Goal: Information Seeking & Learning: Learn about a topic

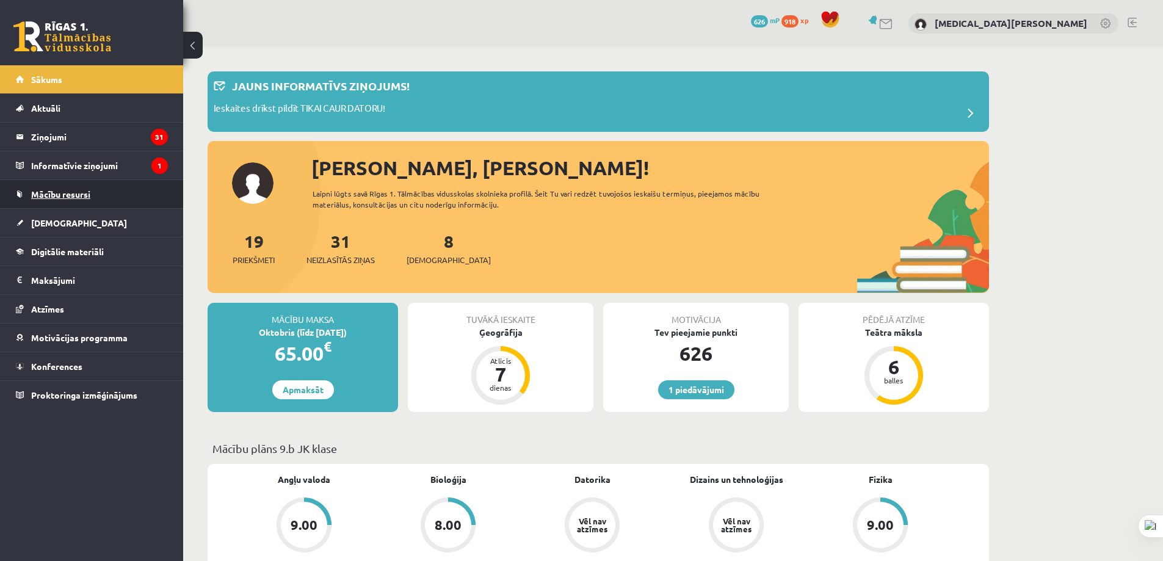
click at [127, 196] on link "Mācību resursi" at bounding box center [92, 194] width 152 height 28
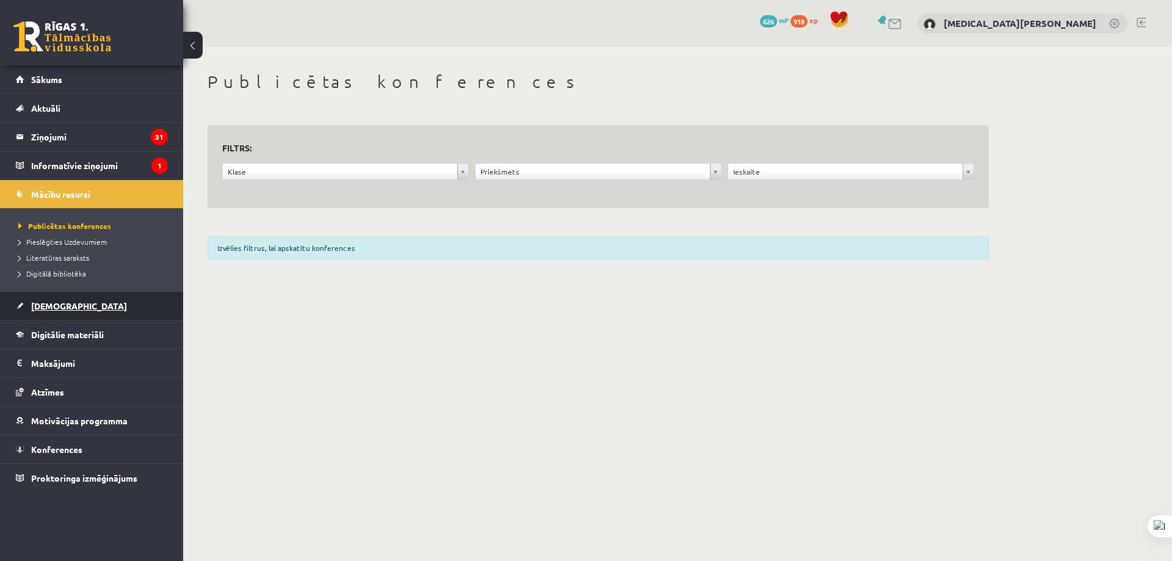
click at [120, 311] on link "[DEMOGRAPHIC_DATA]" at bounding box center [92, 306] width 152 height 28
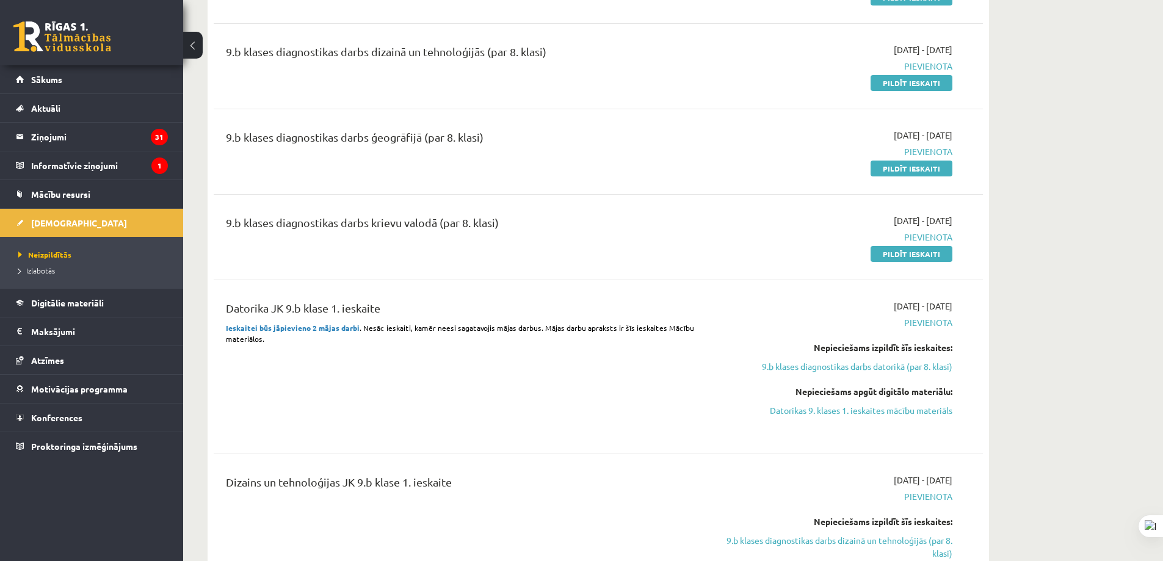
scroll to position [611, 0]
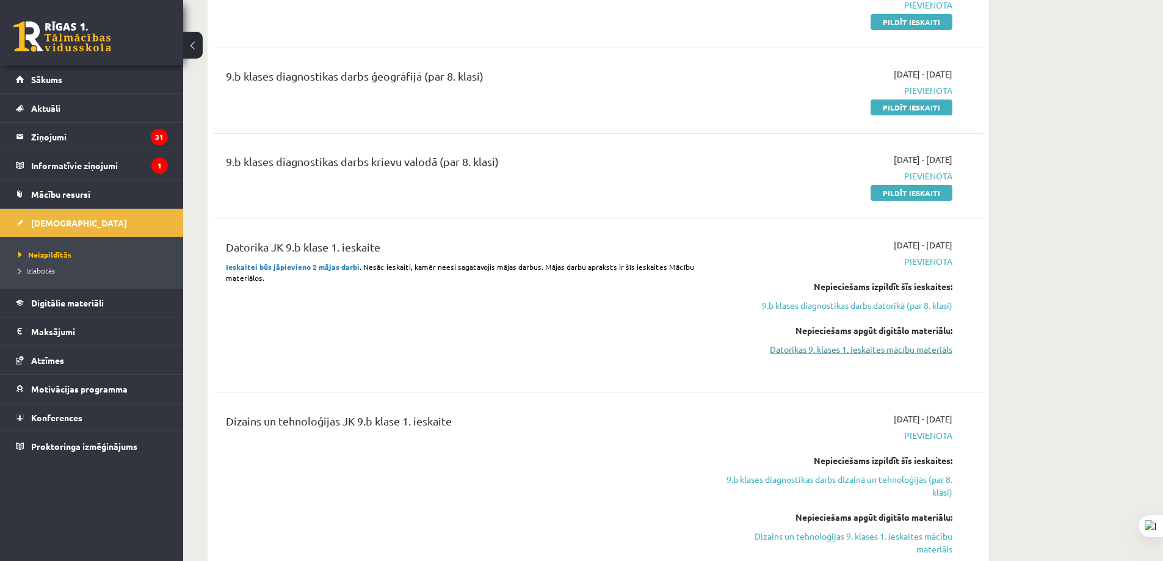
click at [889, 354] on link "Datorikas 9. klases 1. ieskaites mācību materiāls" at bounding box center [837, 349] width 230 height 13
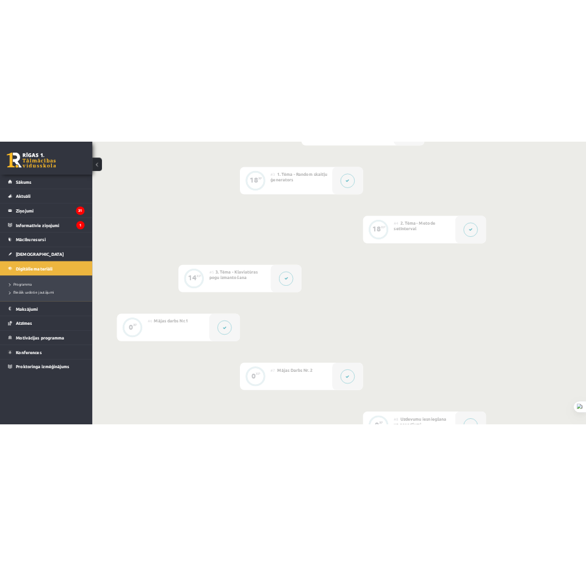
scroll to position [916, 0]
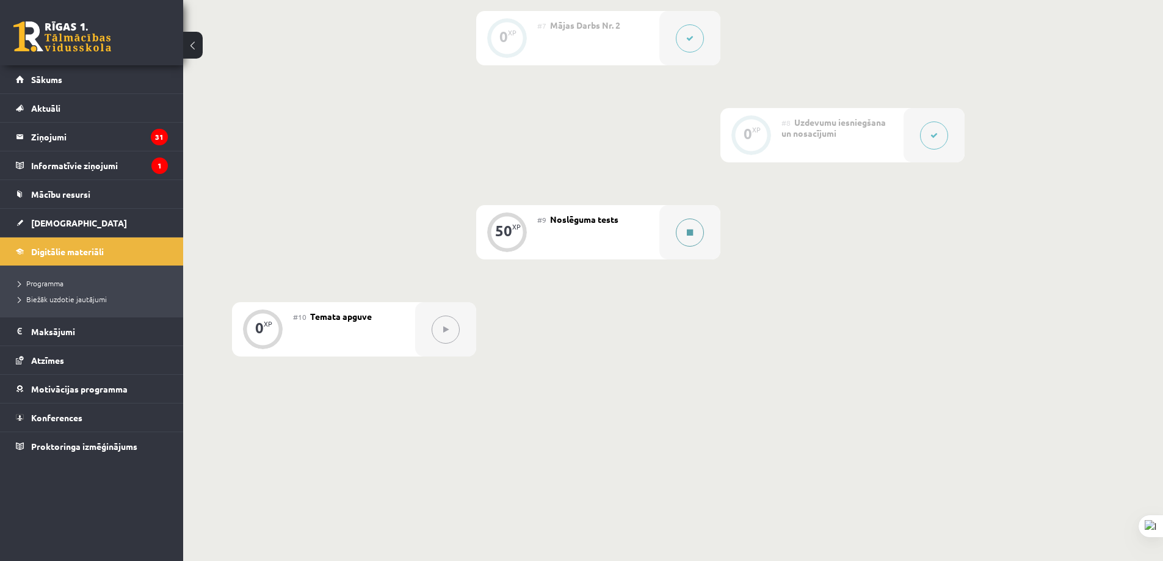
click at [678, 224] on button at bounding box center [690, 233] width 28 height 28
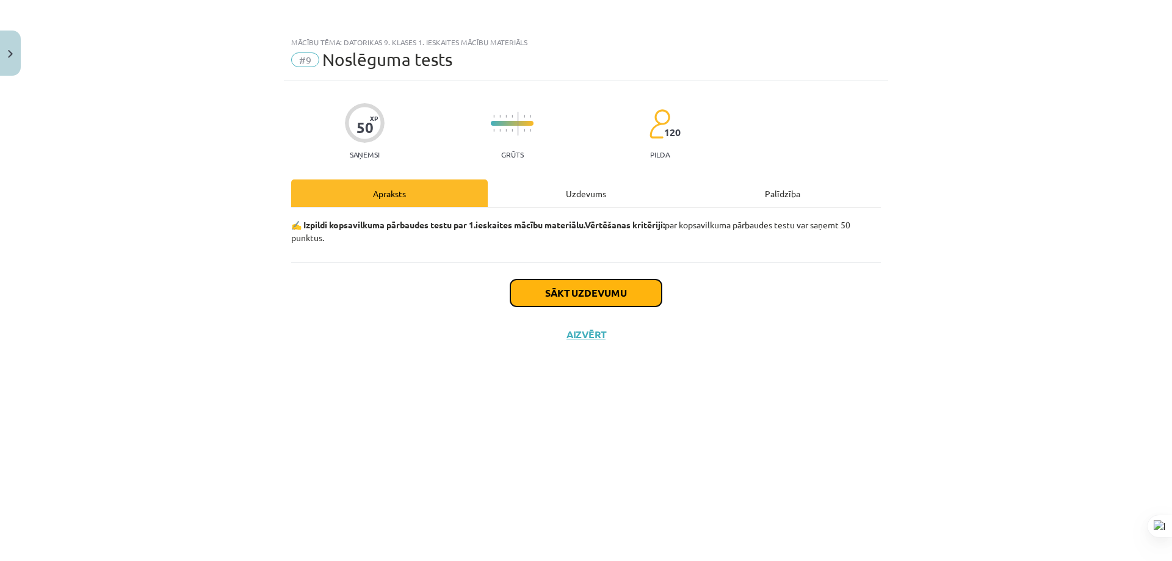
click at [570, 290] on button "Sākt uzdevumu" at bounding box center [585, 293] width 151 height 27
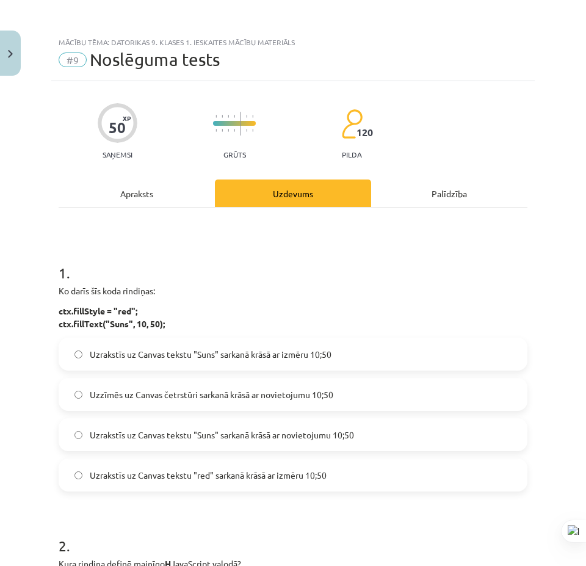
click at [171, 396] on span "Uzzīmēs uz Canvas četrstūri sarkanā krāsā ar novietojumu 10;50" at bounding box center [212, 394] width 244 height 13
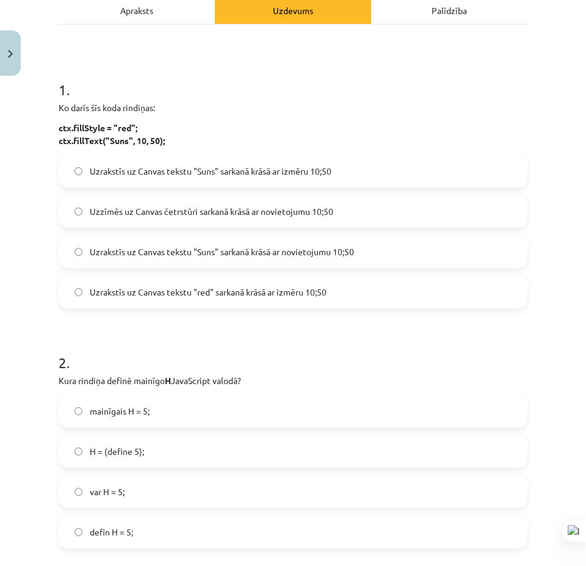
scroll to position [244, 0]
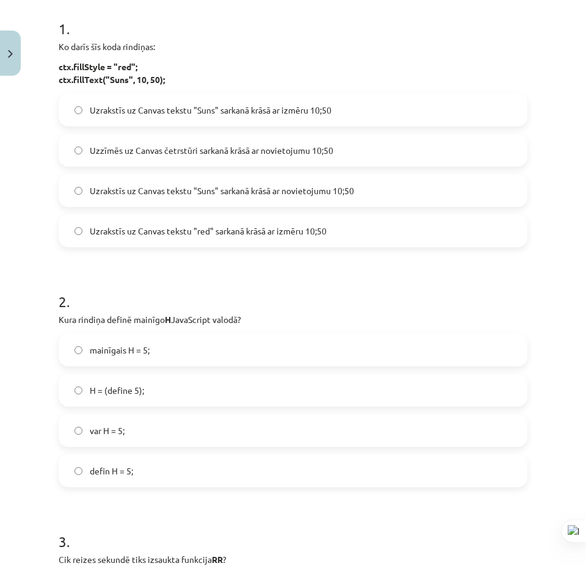
click at [158, 435] on label "var H = 5;" at bounding box center [293, 430] width 467 height 31
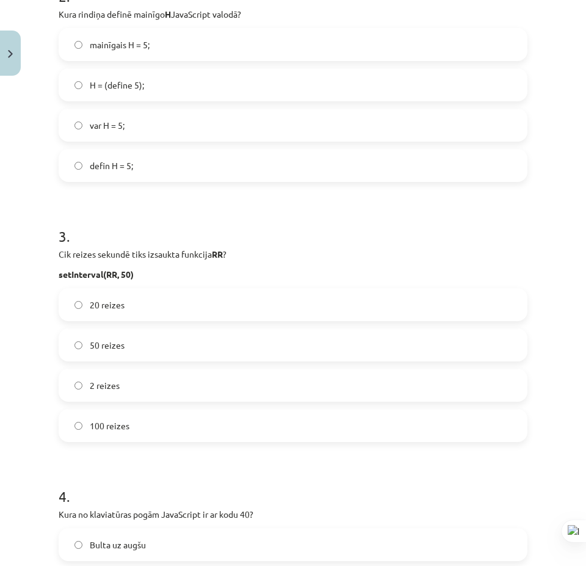
click at [142, 318] on label "20 reizes" at bounding box center [293, 304] width 467 height 31
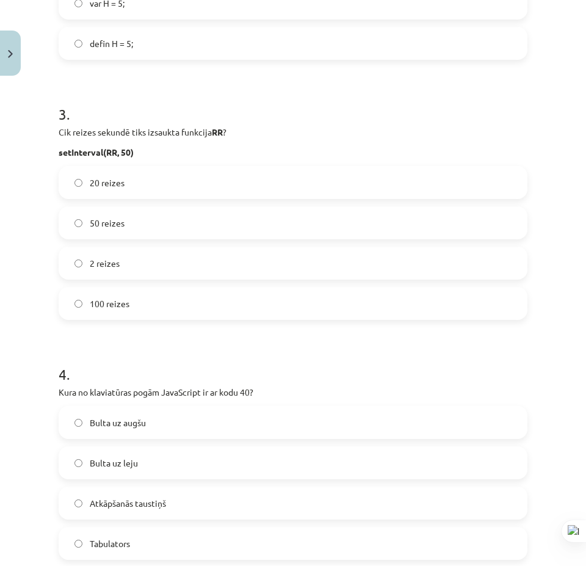
scroll to position [855, 0]
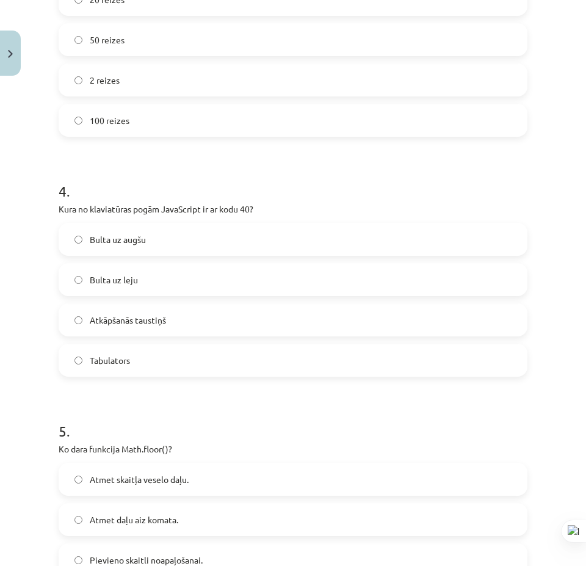
click at [152, 285] on label "Bulta uz leju" at bounding box center [293, 279] width 467 height 31
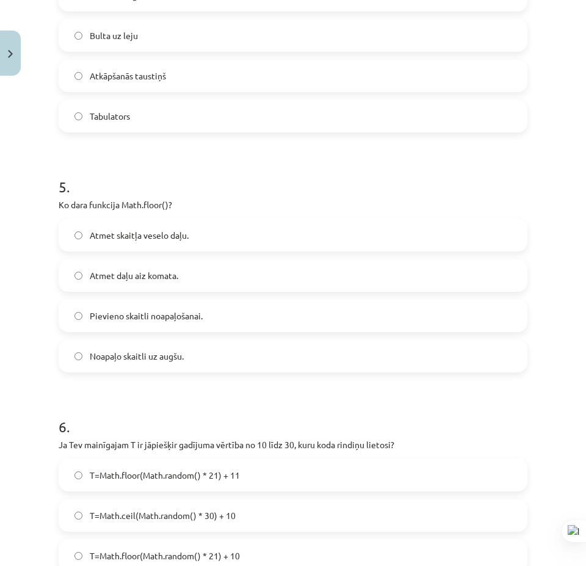
click at [152, 273] on span "Atmet daļu aiz komata." at bounding box center [134, 275] width 89 height 13
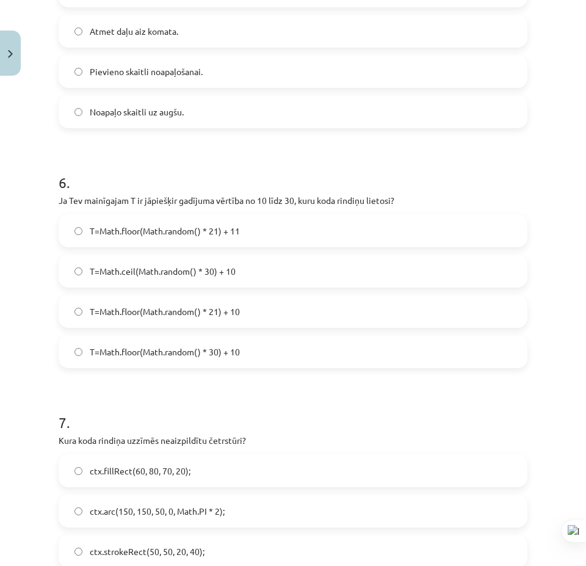
click at [240, 267] on label "T=Math.ceil(Math.random() * 30) + 10" at bounding box center [293, 271] width 467 height 31
click at [256, 297] on label "T=Math.floor(Math.random() * 21) + 10" at bounding box center [293, 311] width 467 height 31
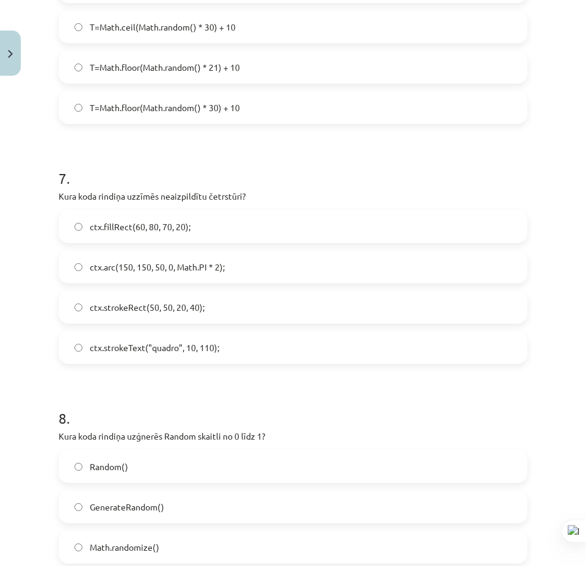
click at [244, 311] on label "ctx.strokeRect(50, 50, 20, 40);" at bounding box center [293, 307] width 467 height 31
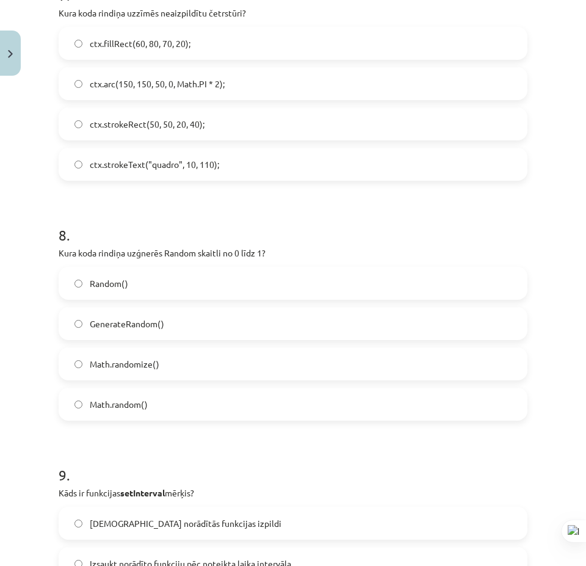
click at [177, 398] on label "Math.random()" at bounding box center [293, 404] width 467 height 31
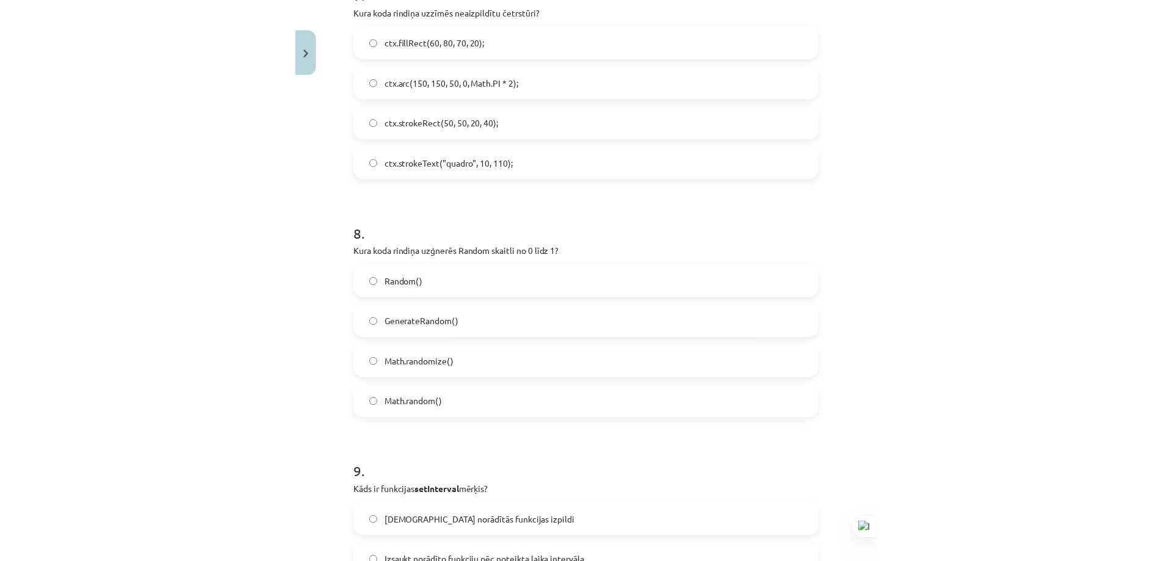
scroll to position [1954, 0]
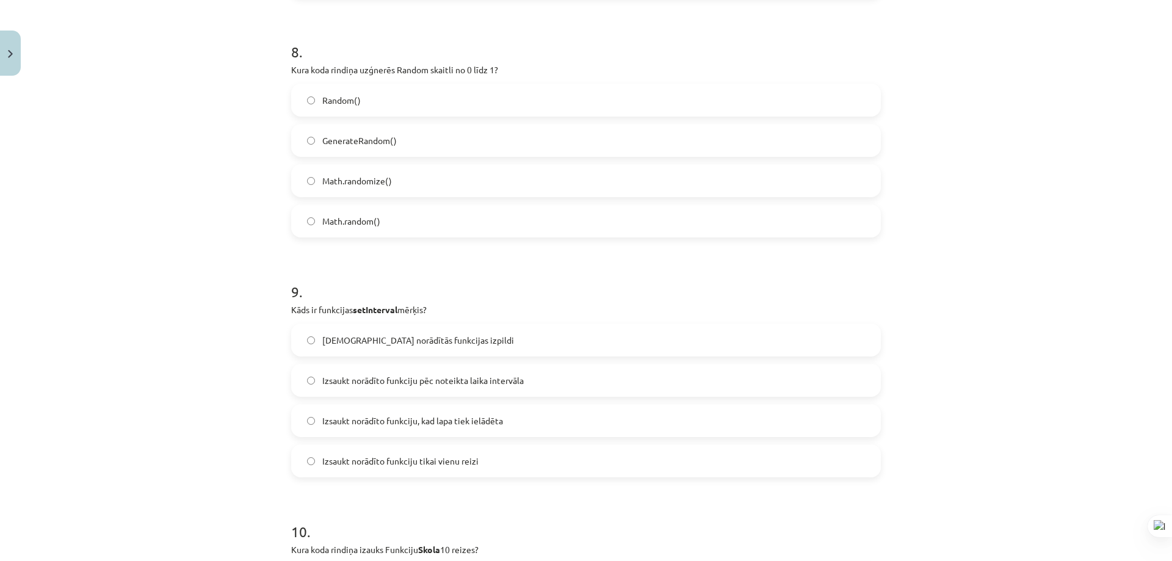
click at [487, 382] on span "Izsaukt norādīto funkciju pēc noteikta laika intervāla" at bounding box center [423, 380] width 202 height 13
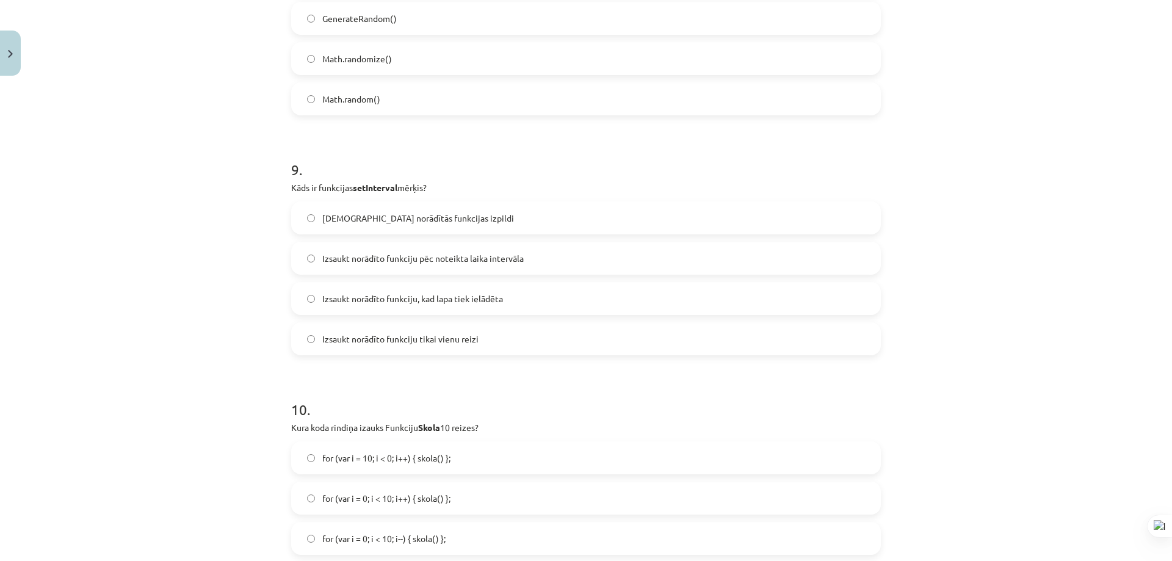
scroll to position [2252, 0]
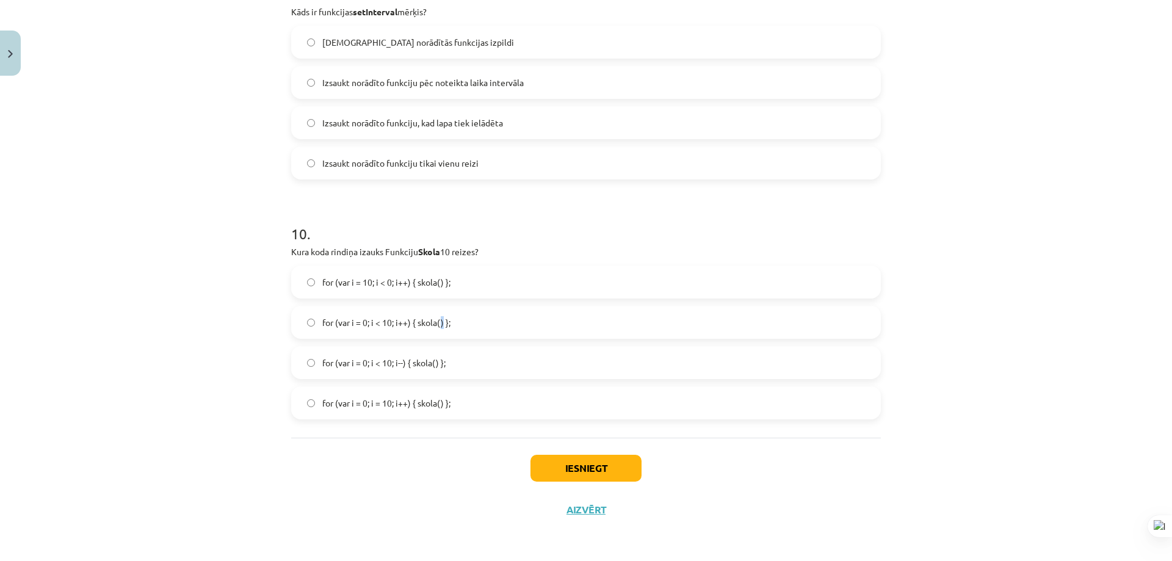
click at [438, 329] on span "for (var i = 0; i < 10; i++) { skola() };" at bounding box center [386, 322] width 128 height 13
click at [385, 319] on span "for (var i = 0; i < 10; i++) { skola() };" at bounding box center [386, 322] width 128 height 13
click at [605, 471] on button "Iesniegt" at bounding box center [586, 468] width 111 height 27
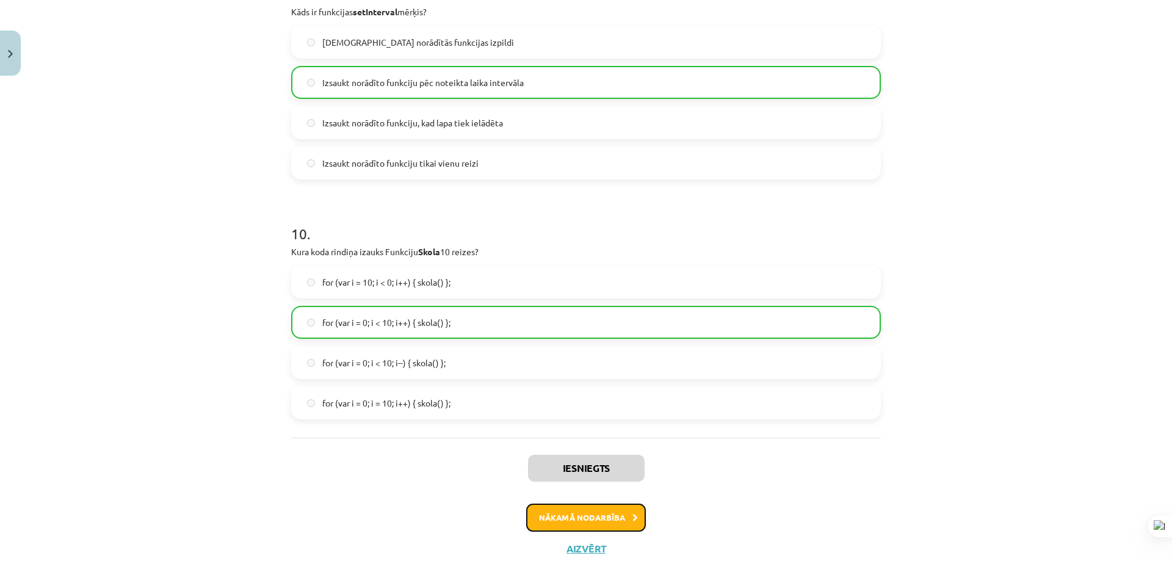
click at [608, 507] on button "Nākamā nodarbība" at bounding box center [586, 518] width 120 height 28
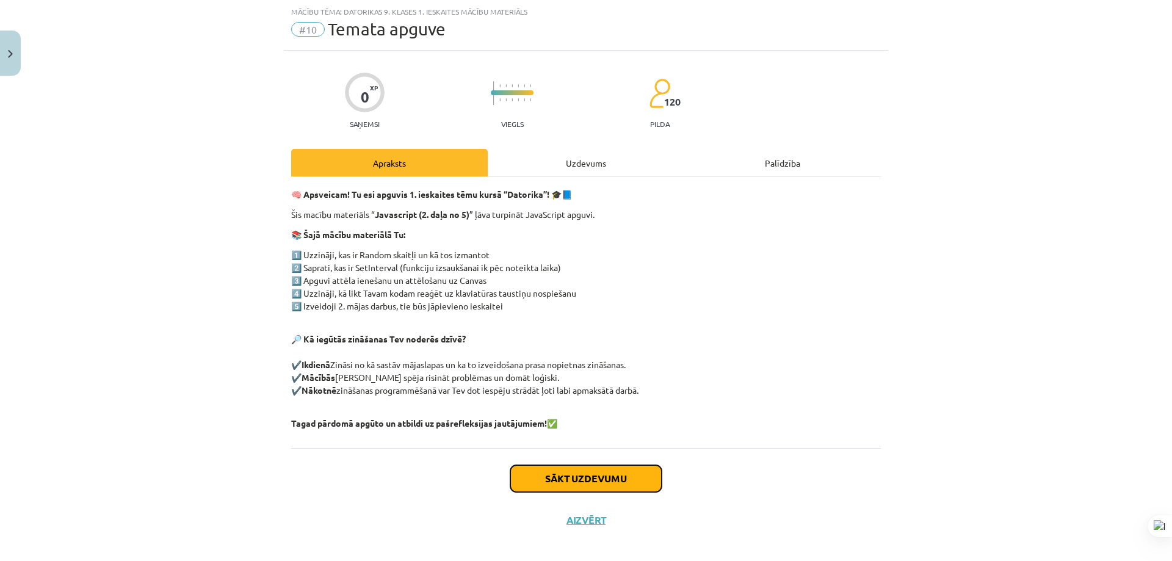
click at [606, 476] on button "Sākt uzdevumu" at bounding box center [585, 478] width 151 height 27
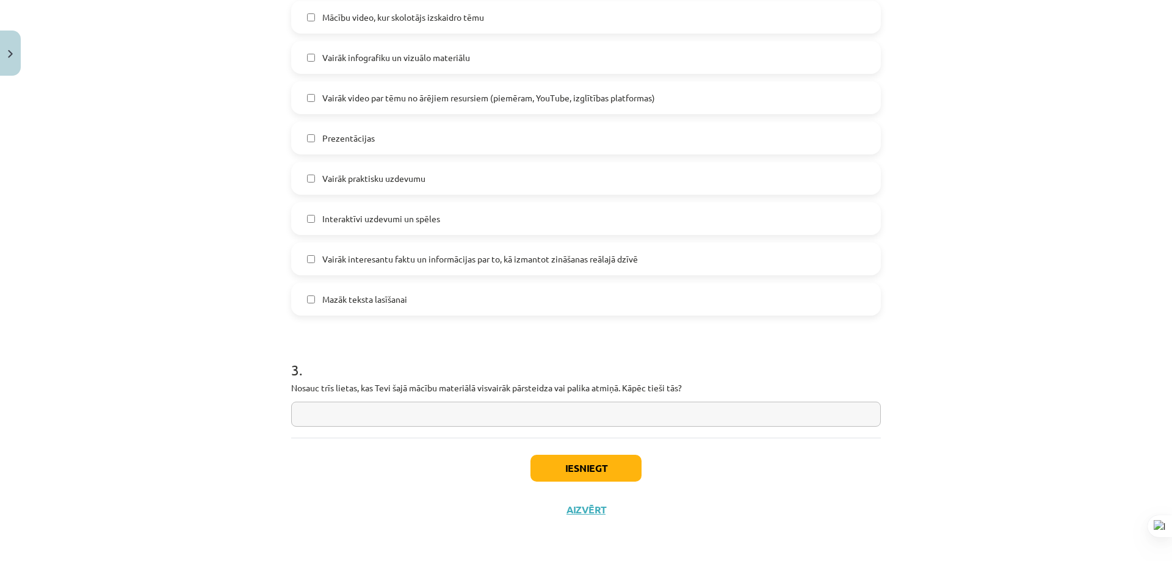
click at [590, 483] on div "Iesniegt Aizvērt" at bounding box center [586, 480] width 590 height 85
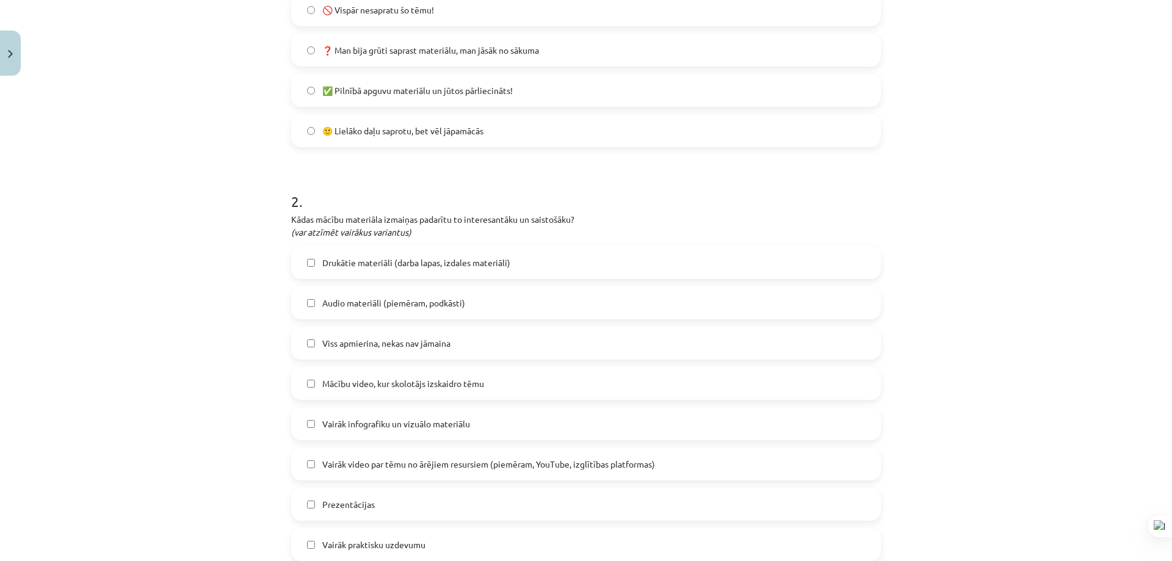
click at [400, 269] on label "Drukātie materiāli (darba lapas, izdales materiāli)" at bounding box center [585, 262] width 587 height 31
drag, startPoint x: 391, startPoint y: 297, endPoint x: 364, endPoint y: 341, distance: 52.0
click at [388, 297] on span "Audio materiāli (piemēram, podkāsti)" at bounding box center [393, 303] width 143 height 13
click at [363, 343] on span "Viss apmierina, nekas nav jāmaina" at bounding box center [386, 343] width 128 height 13
click at [347, 301] on span "Audio materiāli (piemēram, podkāsti)" at bounding box center [393, 303] width 143 height 13
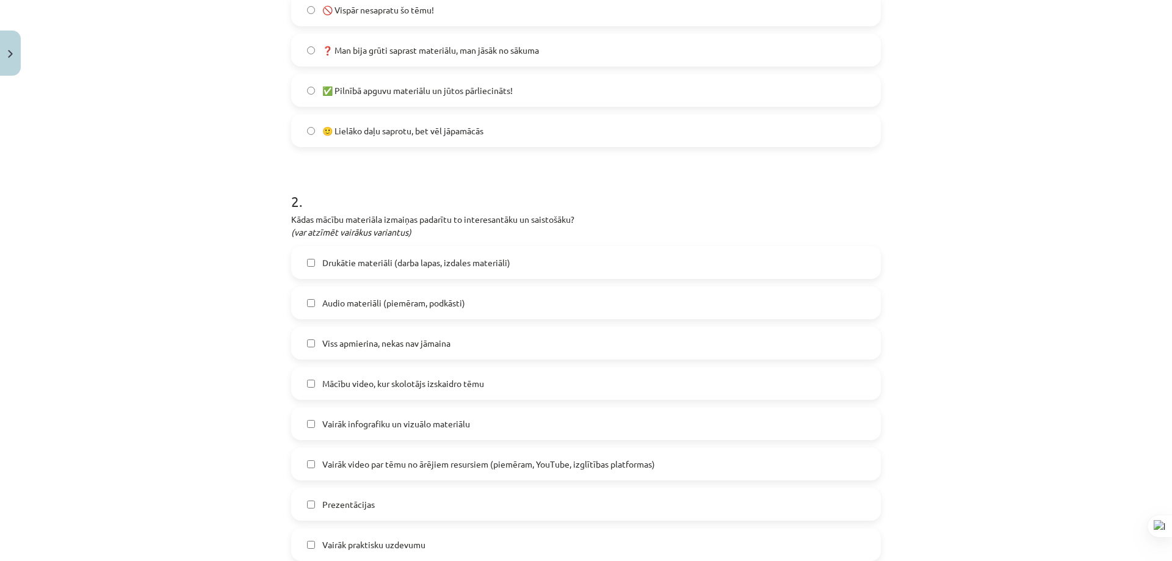
click at [358, 392] on label "Mācību video, kur skolotājs izskaidro tēmu" at bounding box center [585, 383] width 587 height 31
click at [363, 446] on div "Drukātie materiāli (darba lapas, izdales materiāli) Audio materiāli (piemēram, …" at bounding box center [586, 464] width 590 height 436
click at [366, 496] on label "Prezentācijas" at bounding box center [585, 504] width 587 height 31
click at [363, 411] on label "Vairāk infografiku un vizuālo materiālu" at bounding box center [585, 424] width 587 height 31
drag, startPoint x: 350, startPoint y: 459, endPoint x: 374, endPoint y: 481, distance: 32.4
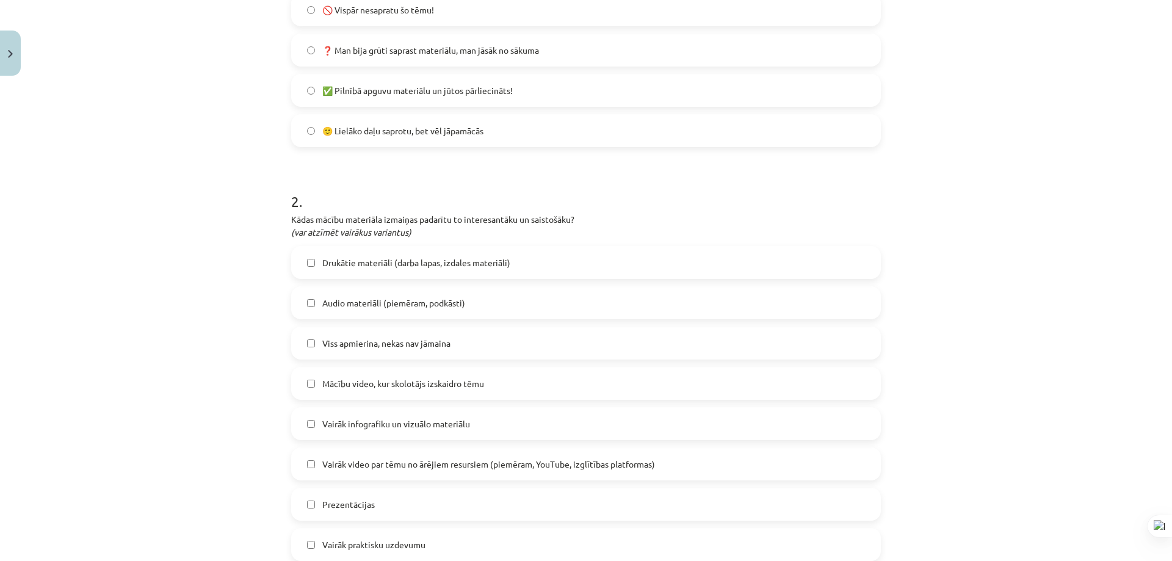
click at [350, 459] on span "Vairāk video par tēmu no ārējiem resursiem (piemēram, YouTube, izglītības platf…" at bounding box center [488, 464] width 333 height 13
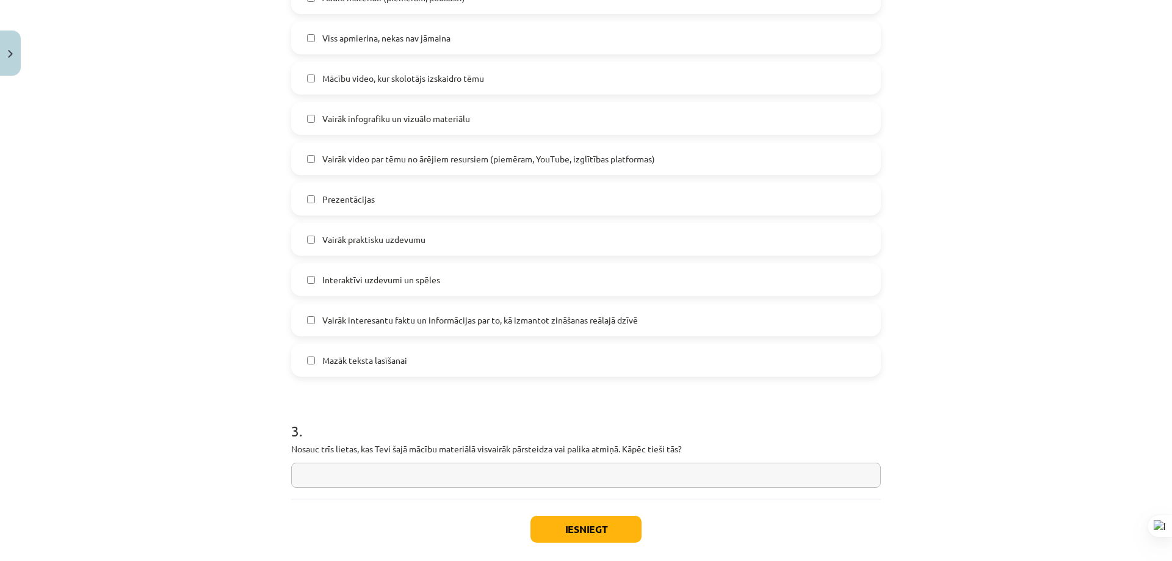
drag, startPoint x: 374, startPoint y: 362, endPoint x: 393, endPoint y: 322, distance: 44.3
click at [376, 360] on span "Mazāk teksta lasīšanai" at bounding box center [364, 360] width 85 height 13
click at [393, 322] on span "Vairāk interesantu faktu un informācijas par to, kā izmantot zināšanas reālajā …" at bounding box center [480, 320] width 316 height 13
click at [398, 277] on span "Interaktīvi uzdevumi un spēles" at bounding box center [381, 280] width 118 height 13
click at [402, 251] on label "Vairāk praktisku uzdevumu" at bounding box center [585, 239] width 587 height 31
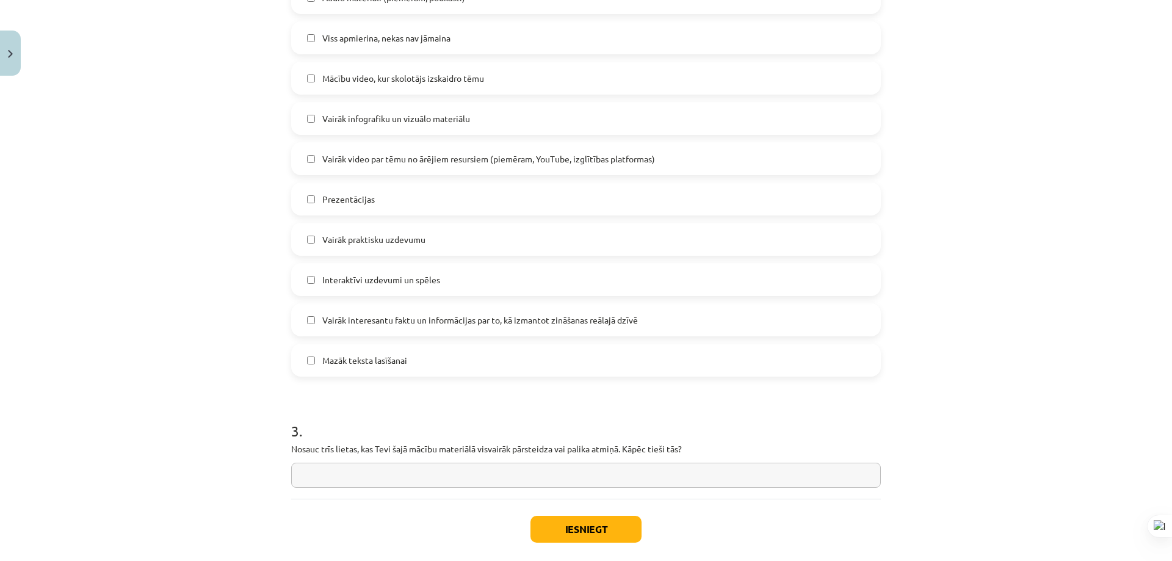
drag, startPoint x: 363, startPoint y: 482, endPoint x: 372, endPoint y: 473, distance: 13.0
click at [365, 479] on input "text" at bounding box center [586, 475] width 590 height 25
click at [373, 473] on input "text" at bounding box center [586, 475] width 590 height 25
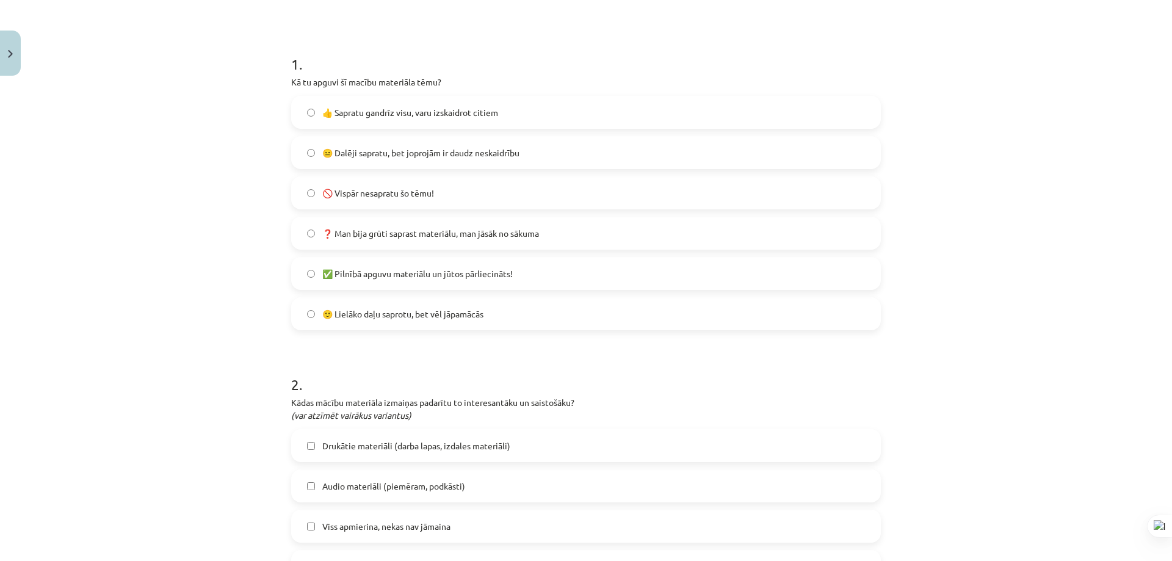
type input "*"
click at [390, 311] on span "🙂 Lielāko daļu saprotu, bet vēl jāpamācās" at bounding box center [402, 314] width 161 height 13
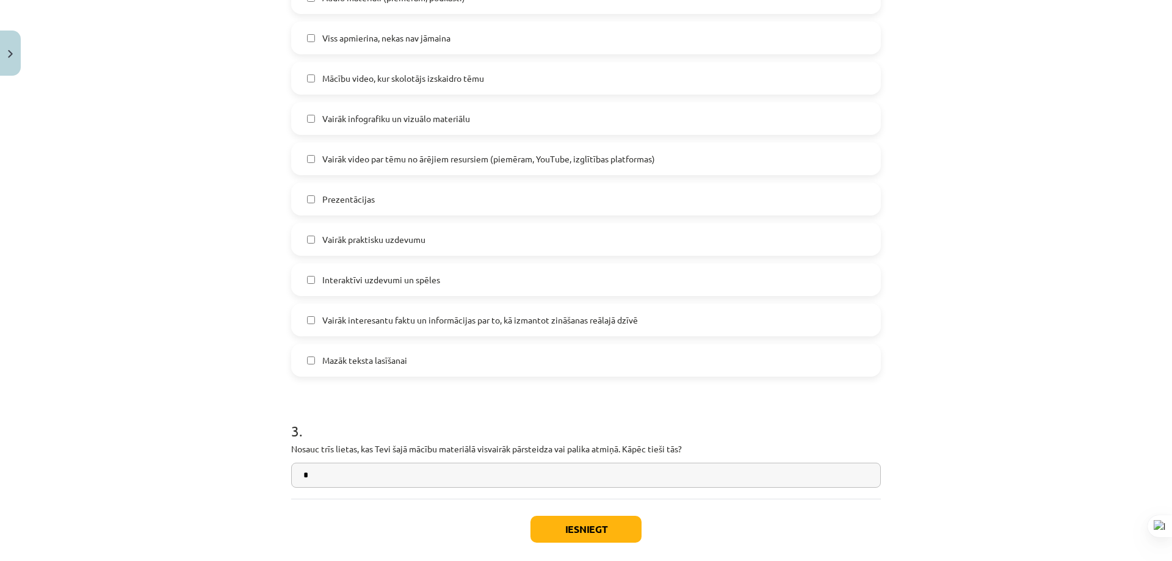
scroll to position [331, 0]
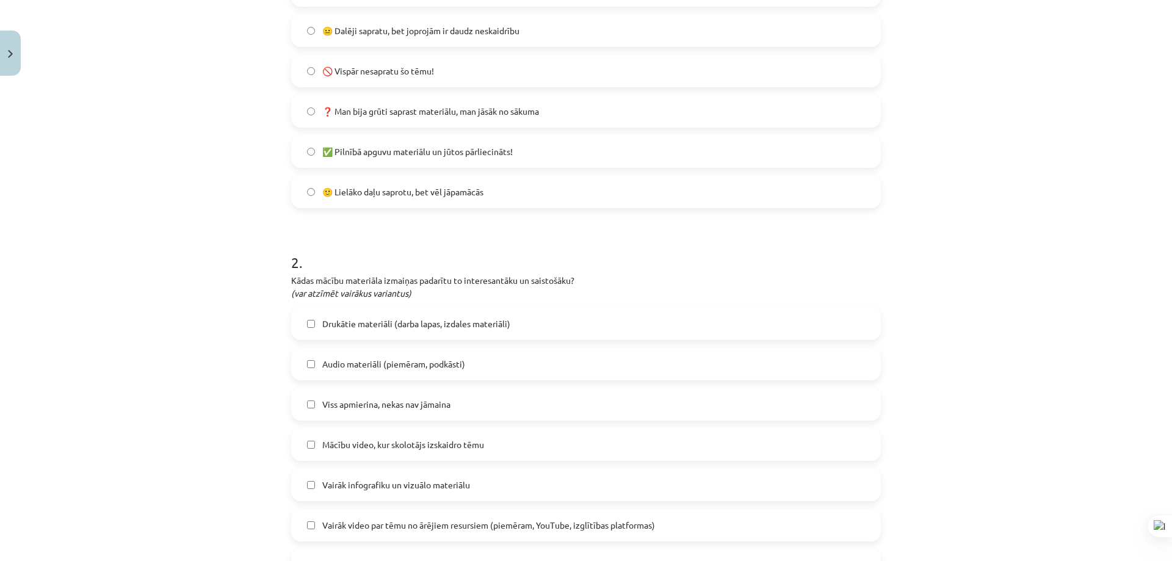
click at [426, 156] on span "✅ Pilnībā apguvu materiālu un jūtos pārliecināts!" at bounding box center [417, 151] width 191 height 13
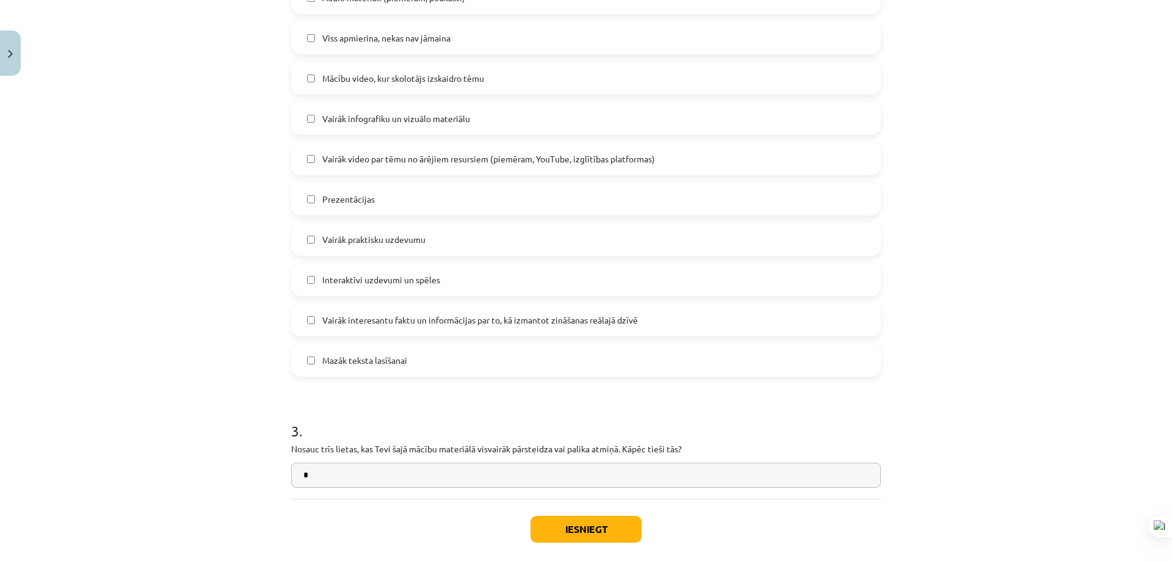
scroll to position [758, 0]
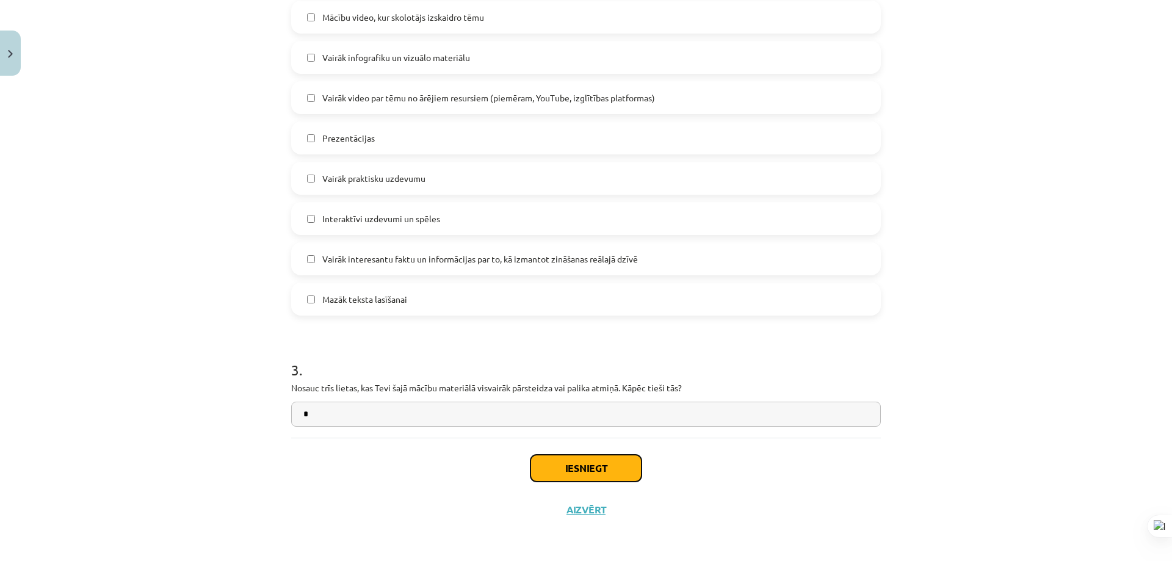
click at [594, 476] on button "Iesniegt" at bounding box center [586, 468] width 111 height 27
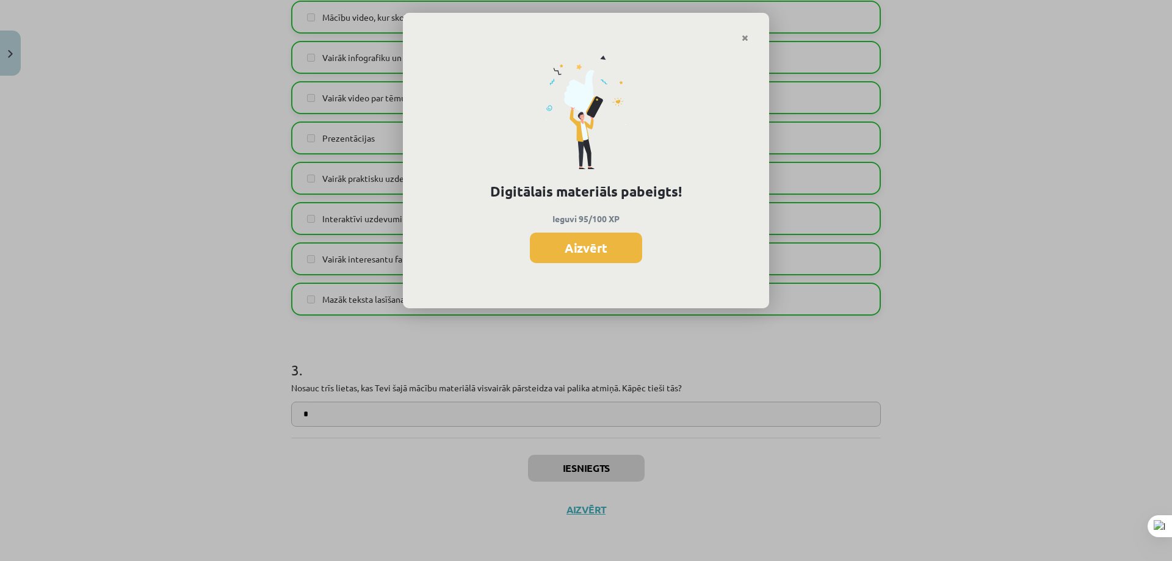
scroll to position [915, 0]
click at [605, 244] on button "Aizvērt" at bounding box center [586, 248] width 112 height 31
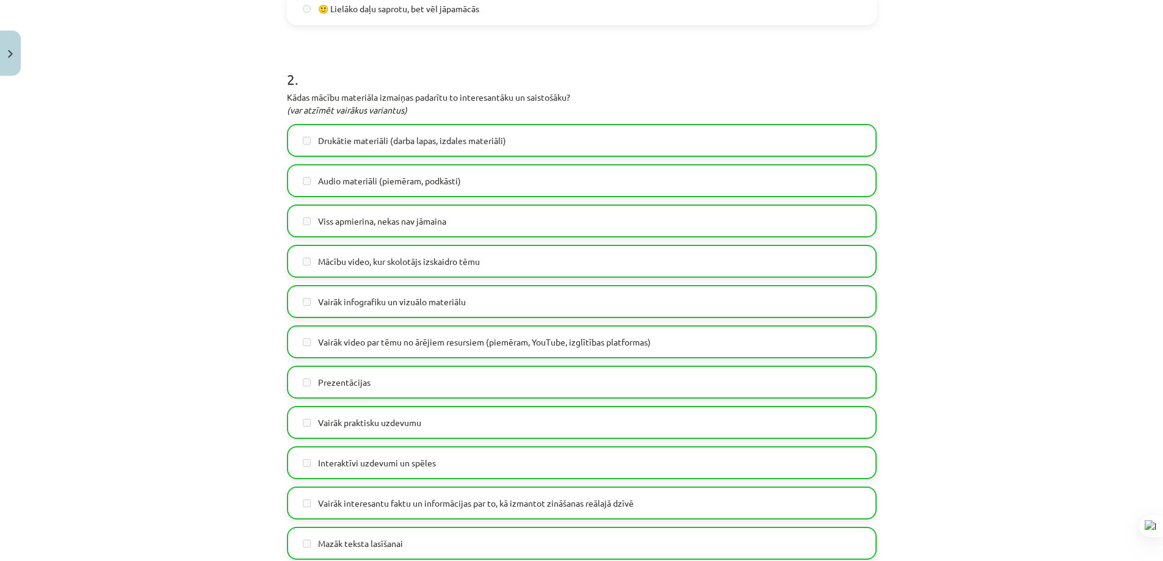
scroll to position [575, 0]
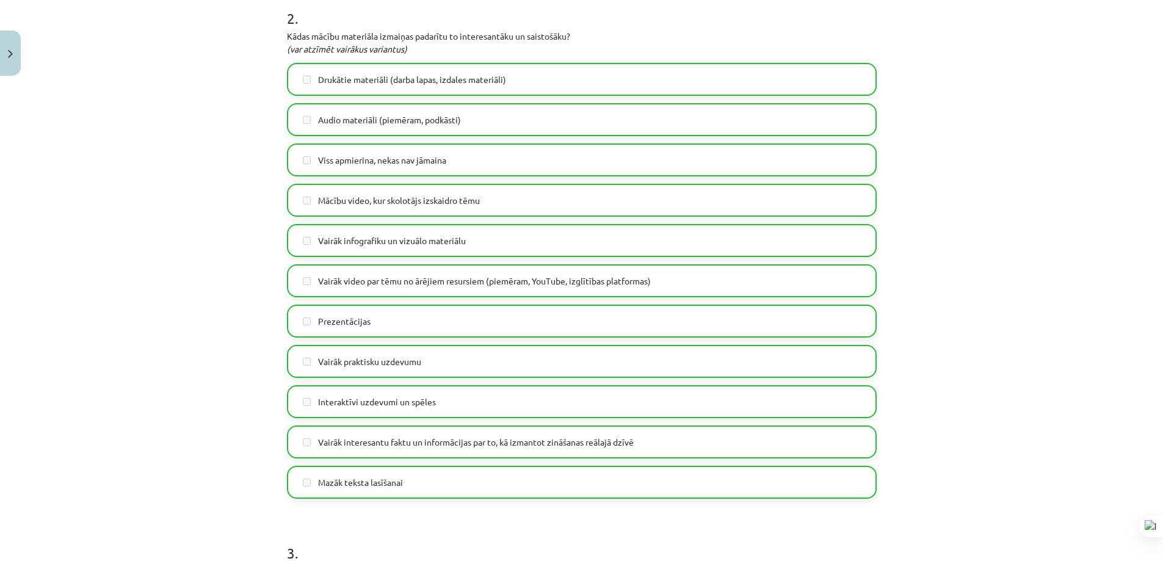
drag, startPoint x: 14, startPoint y: 144, endPoint x: 27, endPoint y: 144, distance: 12.8
click at [14, 144] on div "Mācību tēma: Datorikas 9. klases 1. ieskaites mācību materiāls #10 Temata apguv…" at bounding box center [581, 280] width 1163 height 561
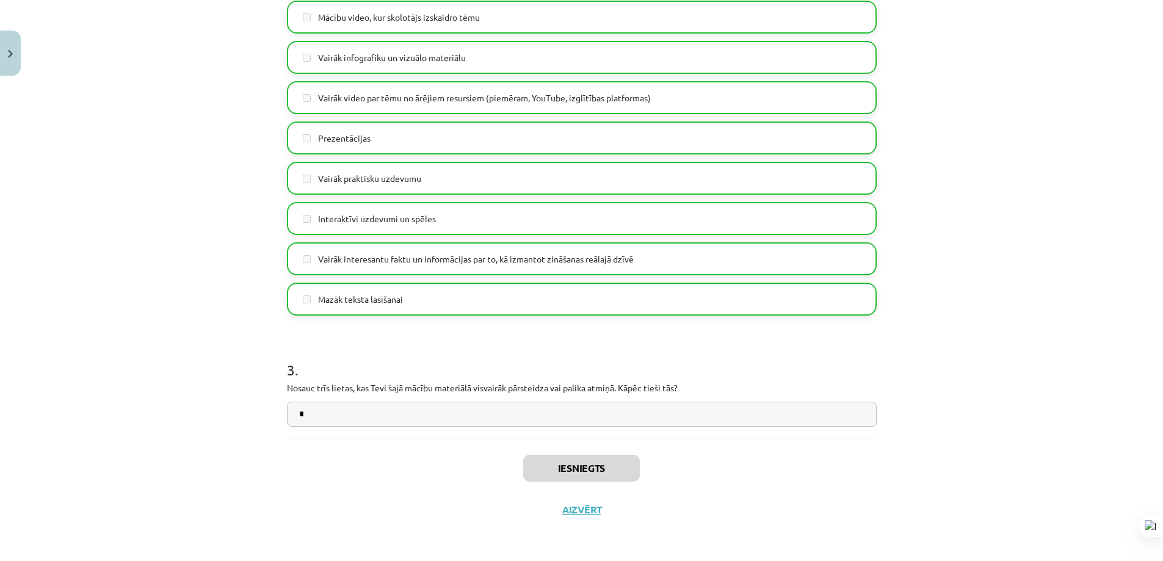
click at [569, 502] on div "Iesniegts Aizvērt" at bounding box center [582, 480] width 590 height 85
click at [567, 503] on div "Iesniegts Aizvērt" at bounding box center [582, 480] width 590 height 85
click at [573, 506] on button "Aizvērt" at bounding box center [582, 510] width 46 height 12
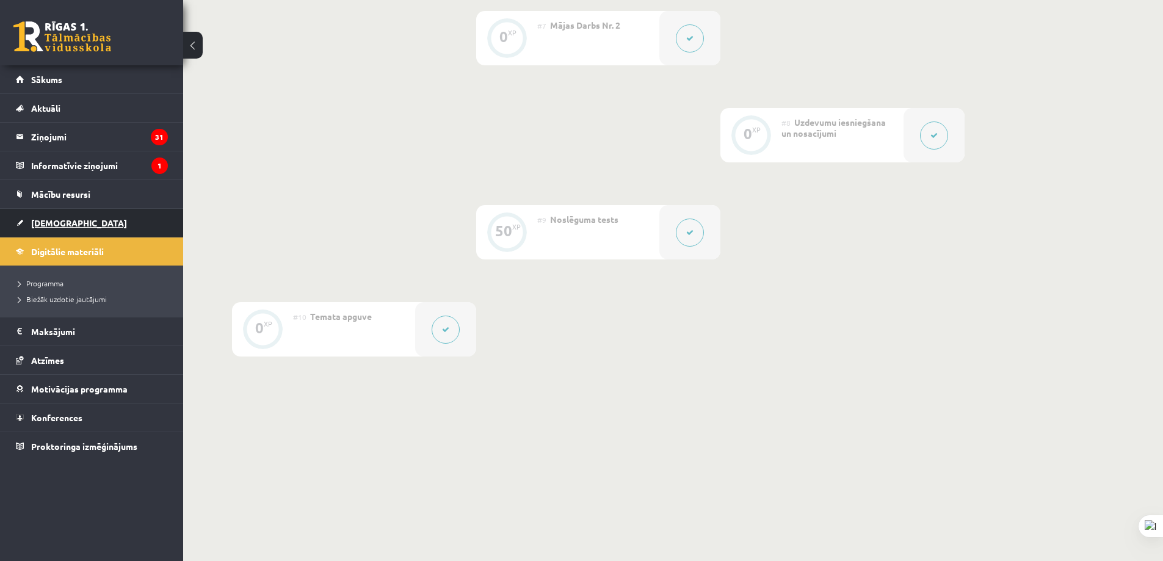
click at [138, 219] on link "[DEMOGRAPHIC_DATA]" at bounding box center [92, 223] width 152 height 28
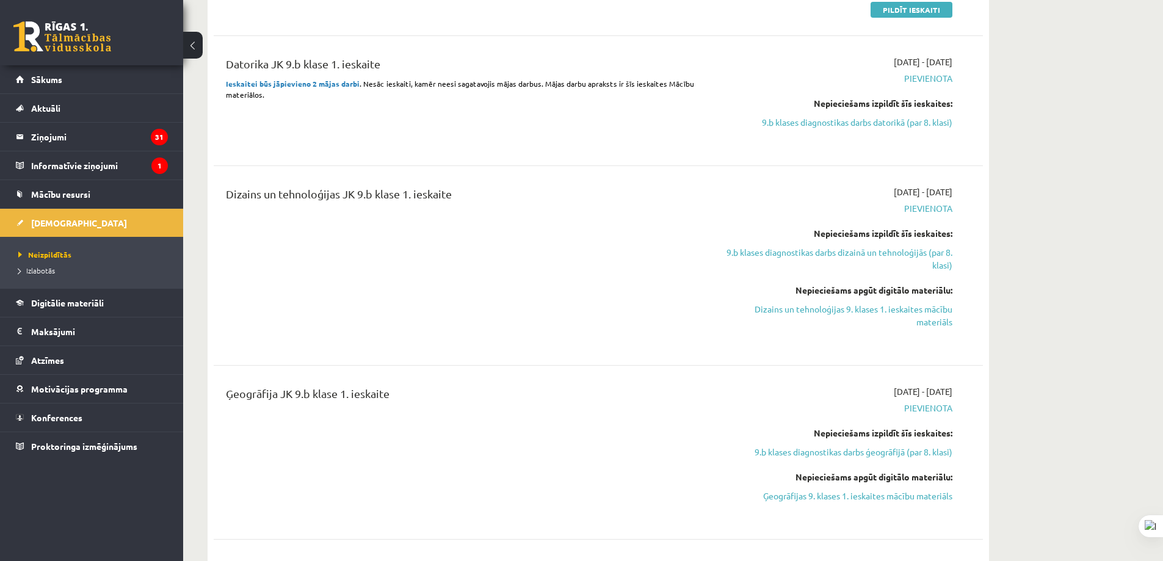
scroll to position [1099, 0]
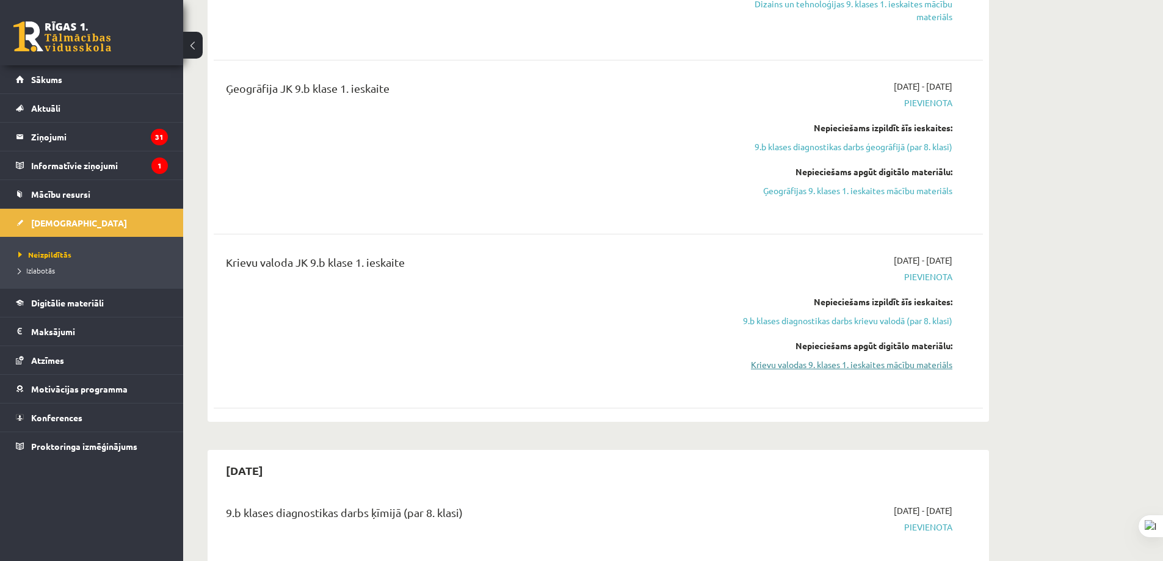
click at [828, 361] on link "Krievu valodas 9. klases 1. ieskaites mācību materiāls" at bounding box center [837, 364] width 230 height 13
